Goal: Task Accomplishment & Management: Manage account settings

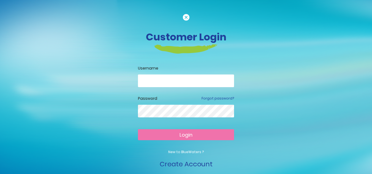
click at [166, 80] on input "email" at bounding box center [186, 81] width 96 height 13
type input "**********"
click at [138, 129] on button "Login" at bounding box center [186, 134] width 96 height 11
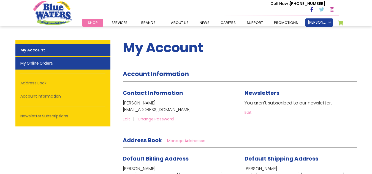
click at [58, 65] on link "My Online Orders" at bounding box center [62, 63] width 95 height 12
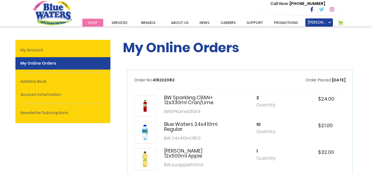
drag, startPoint x: 0, startPoint y: 0, endPoint x: 363, endPoint y: -24, distance: 363.4
click at [363, 0] on html "The store will not work correctly in the case when cookies are disabled. Toggle…" at bounding box center [186, 87] width 372 height 174
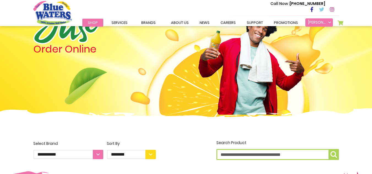
scroll to position [35, 0]
click at [317, 18] on link "[PERSON_NAME]" at bounding box center [319, 22] width 28 height 8
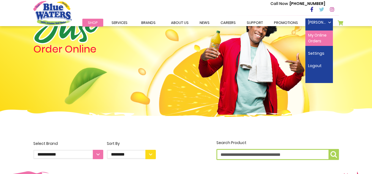
click at [311, 41] on link "My Online Orders" at bounding box center [319, 38] width 28 height 15
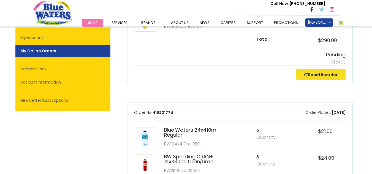
scroll to position [55, 0]
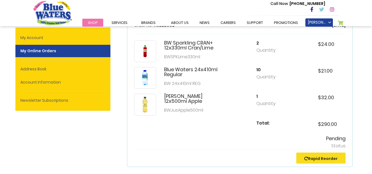
drag, startPoint x: 248, startPoint y: 42, endPoint x: 214, endPoint y: 62, distance: 39.4
click at [214, 62] on div "BW Sparkling CRAN+ 12x330ml Cran/Lime BWSPKLime330ml" at bounding box center [178, 51] width 88 height 22
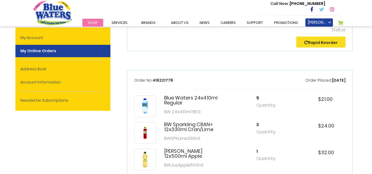
scroll to position [0, 0]
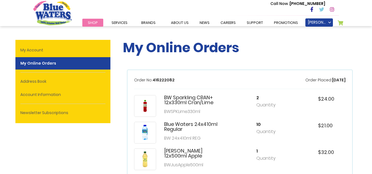
click at [337, 79] on p "Order Placed: 7/27/25" at bounding box center [325, 80] width 40 height 6
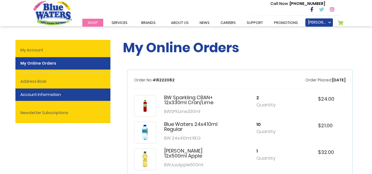
click at [41, 95] on link "Account Information" at bounding box center [62, 95] width 95 height 12
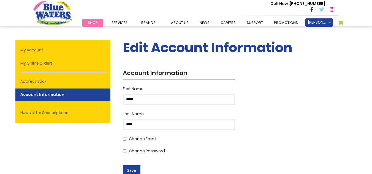
click at [94, 22] on span "Shop" at bounding box center [93, 22] width 10 height 5
